Goal: Task Accomplishment & Management: Use online tool/utility

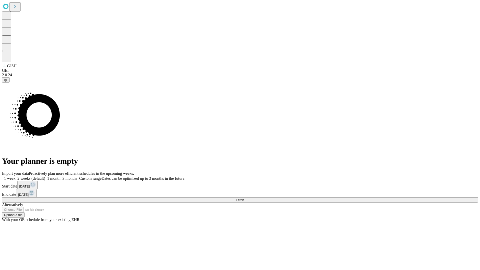
click at [244, 198] on span "Fetch" at bounding box center [240, 200] width 8 height 4
